Goal: Information Seeking & Learning: Learn about a topic

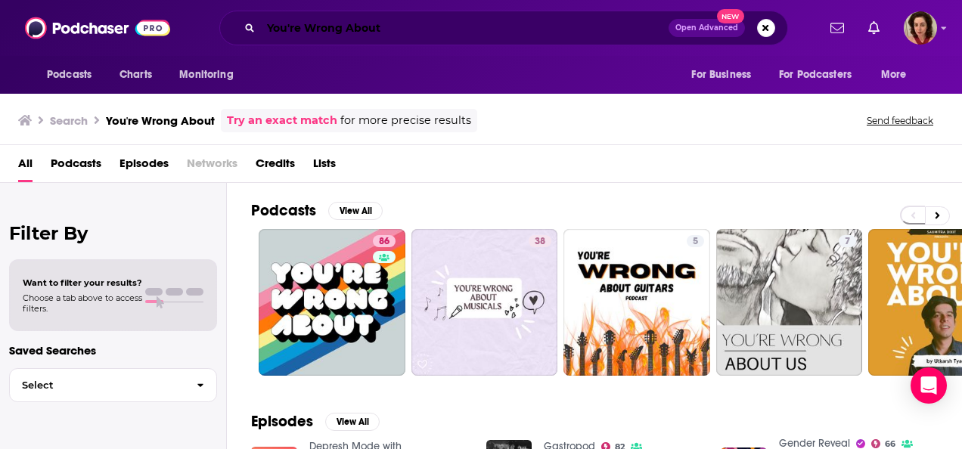
click at [292, 16] on input "You're Wrong About" at bounding box center [465, 28] width 408 height 24
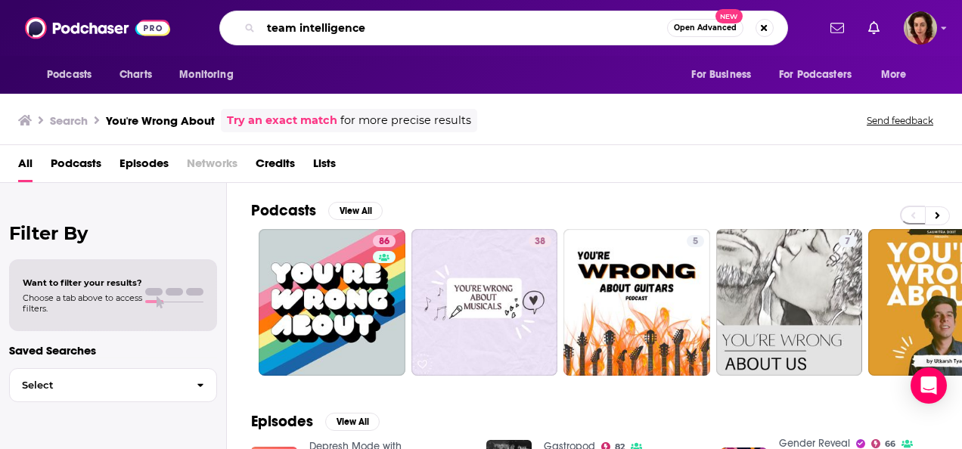
type input "team intelligence"
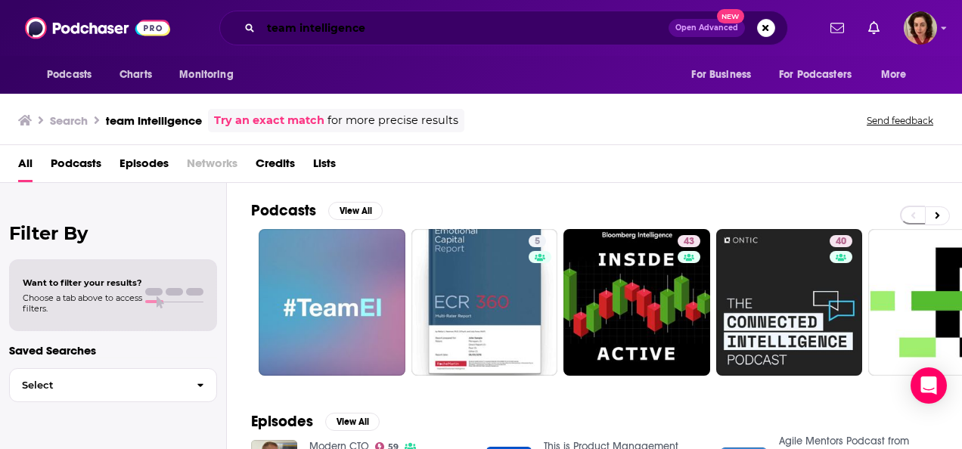
click at [424, 19] on input "team intelligence" at bounding box center [465, 28] width 408 height 24
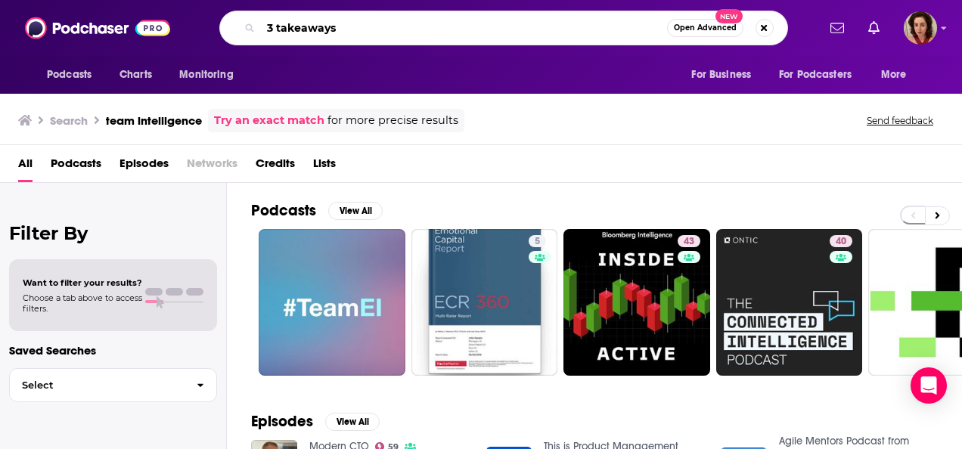
type input "3 takeaways"
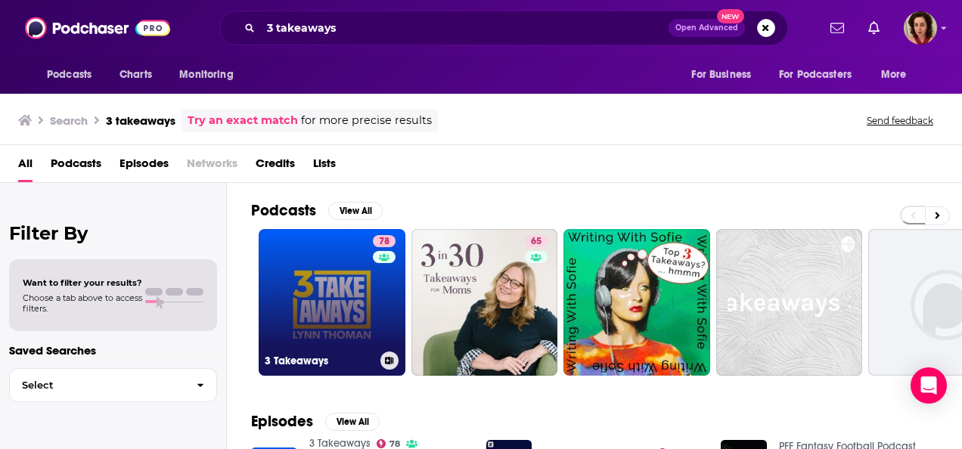
click at [352, 313] on link "78 3 Takeaways" at bounding box center [332, 302] width 147 height 147
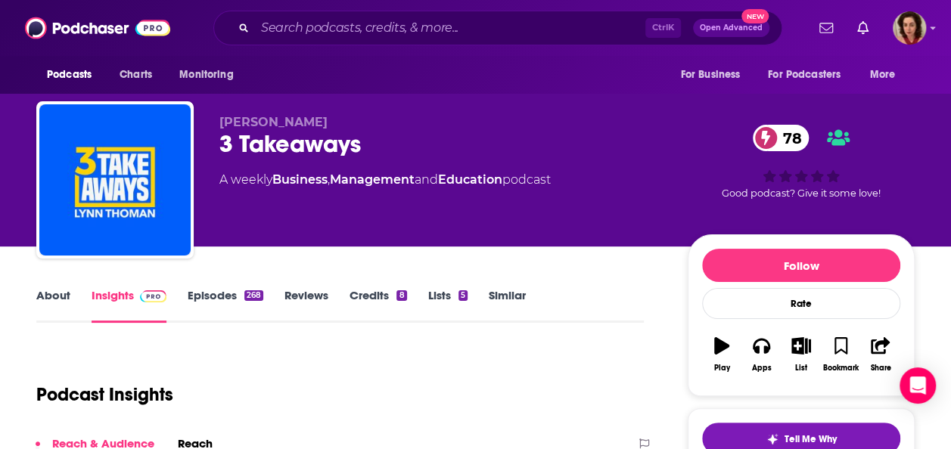
click at [374, 303] on link "Credits 8" at bounding box center [377, 305] width 57 height 35
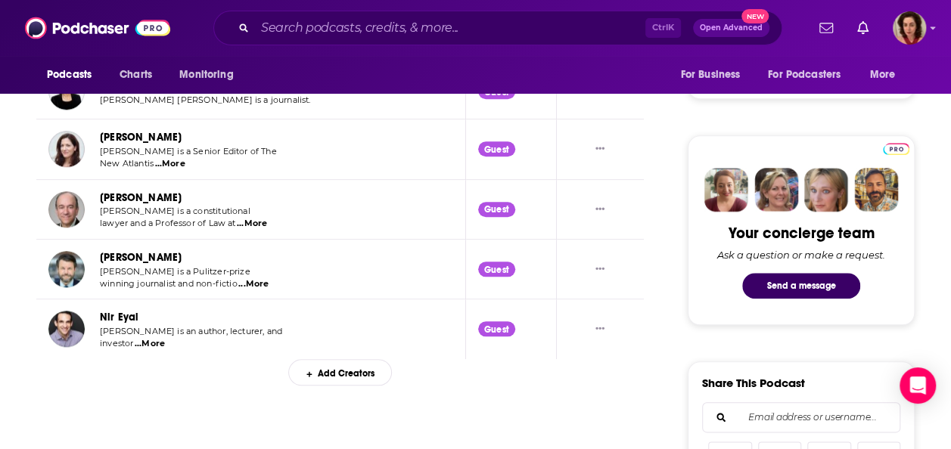
scroll to position [681, 0]
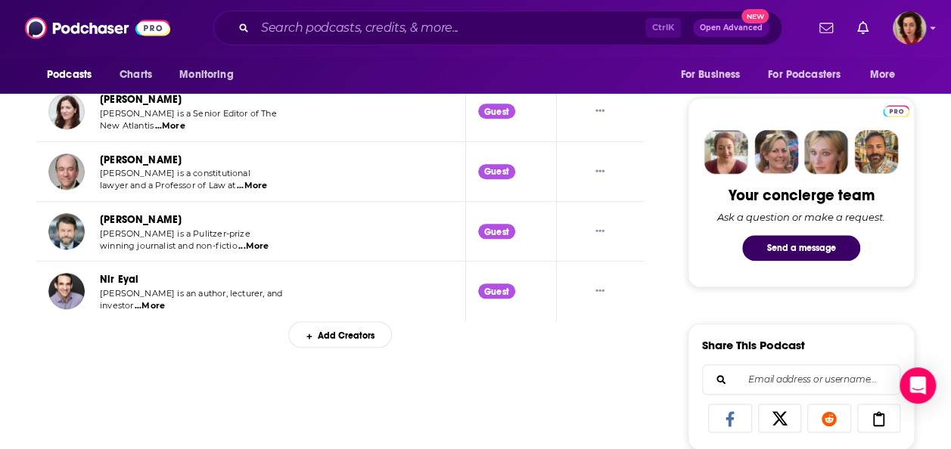
click at [266, 182] on span "...More" at bounding box center [252, 186] width 30 height 12
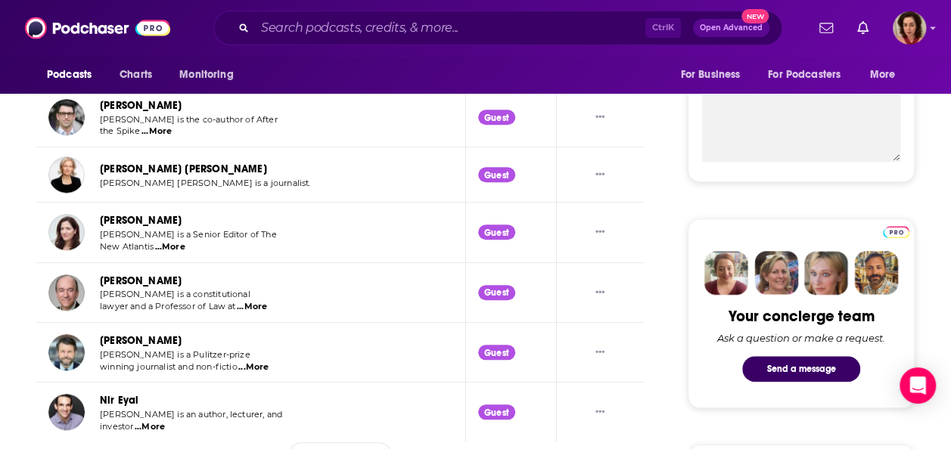
scroll to position [530, 0]
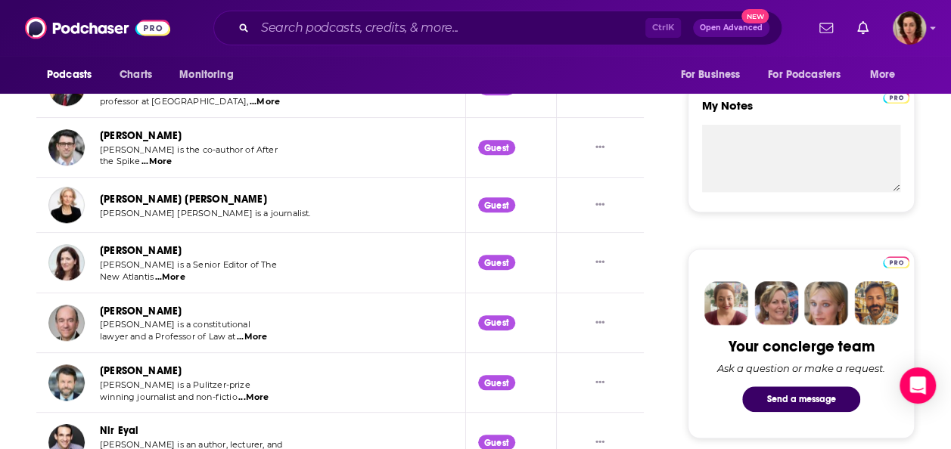
click at [256, 334] on span "...More" at bounding box center [252, 337] width 30 height 12
click at [266, 315] on div "[PERSON_NAME]" at bounding box center [190, 311] width 180 height 17
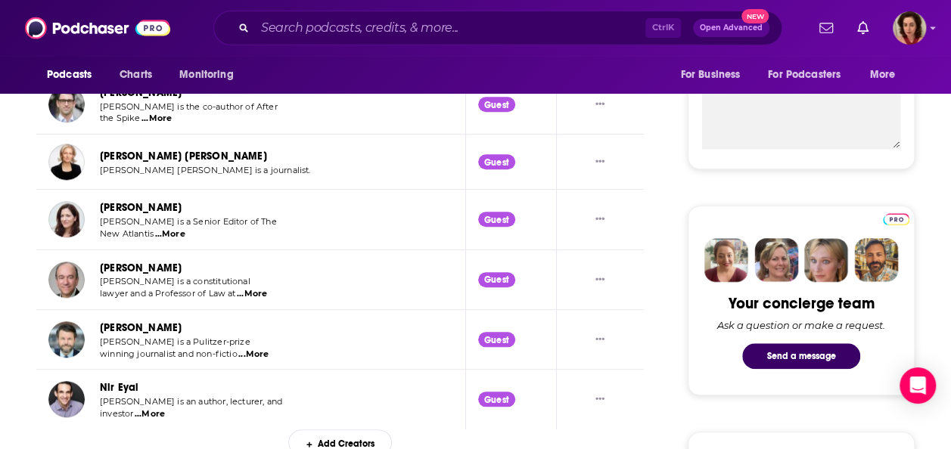
scroll to position [605, 0]
